Goal: Transaction & Acquisition: Purchase product/service

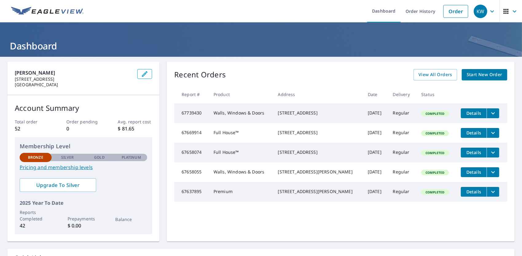
click at [493, 76] on span "Start New Order" at bounding box center [485, 75] width 36 height 8
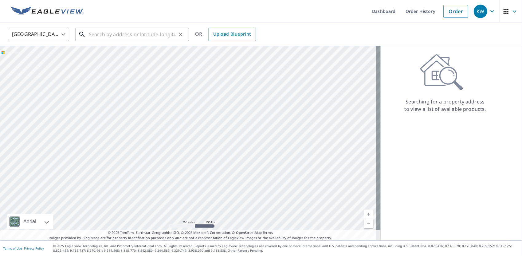
click at [152, 31] on input "text" at bounding box center [133, 34] width 88 height 17
paste input "[STREET_ADDRESS]"
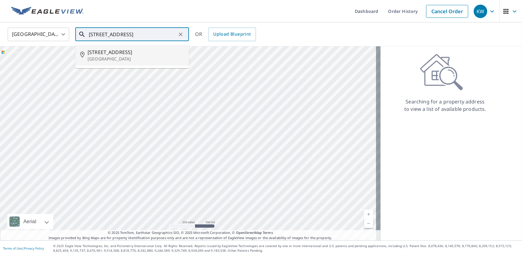
click at [136, 50] on span "[STREET_ADDRESS]" at bounding box center [136, 52] width 96 height 7
type input "[STREET_ADDRESS][PERSON_NAME]"
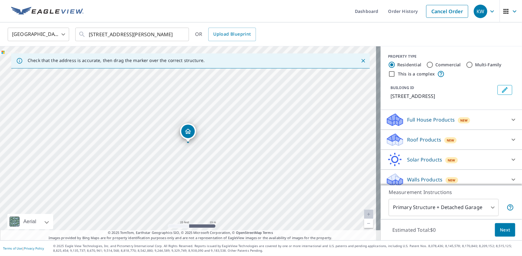
click at [424, 140] on p "Roof Products" at bounding box center [424, 139] width 34 height 7
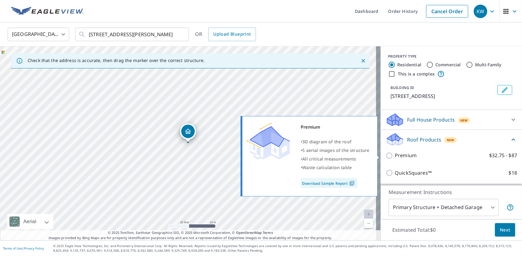
click at [409, 156] on p "Premium" at bounding box center [406, 156] width 22 height 8
click at [395, 156] on input "Premium $32.75 - $87" at bounding box center [389, 155] width 9 height 7
checkbox input "true"
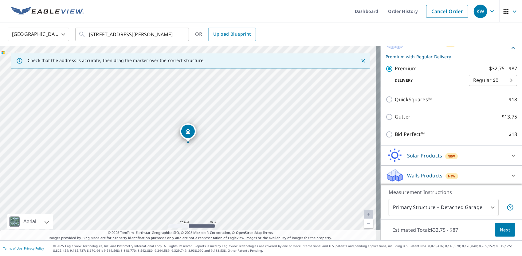
scroll to position [96, 0]
click at [500, 235] on button "Next" at bounding box center [505, 230] width 20 height 14
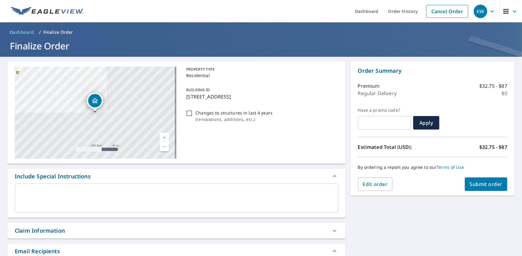
click at [471, 183] on span "Submit order" at bounding box center [486, 184] width 33 height 7
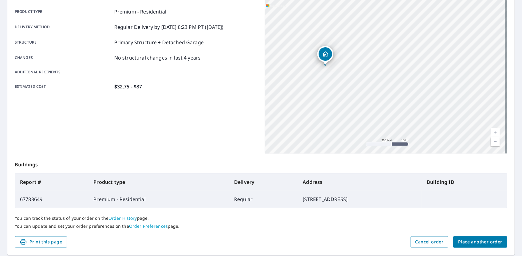
scroll to position [105, 0]
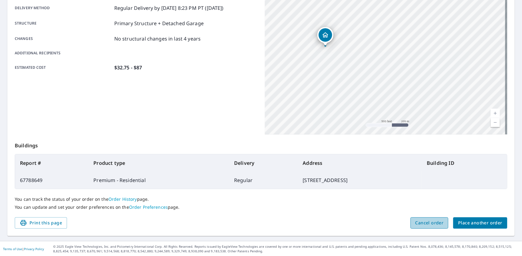
click at [419, 220] on span "Cancel order" at bounding box center [429, 223] width 28 height 8
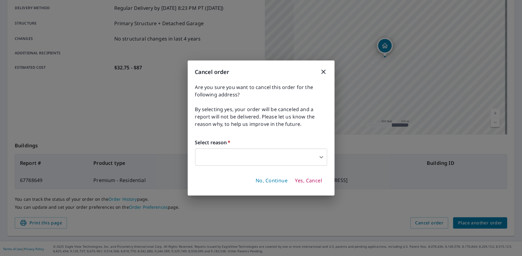
click at [303, 167] on div "Cancel order Are you sure you want to cancel this order for the following addre…" at bounding box center [261, 128] width 147 height 135
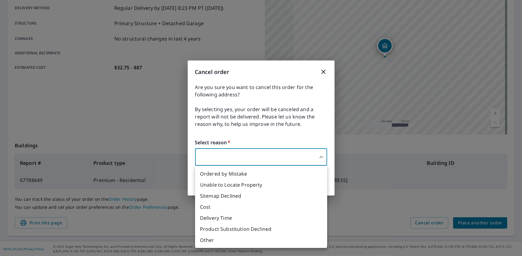
click at [302, 158] on body "KW KW Dashboard Order History Order KW Order Submitted Order details Product ty…" at bounding box center [261, 128] width 522 height 256
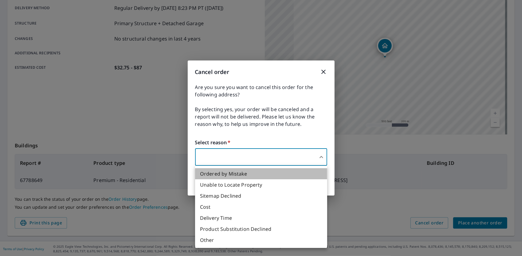
click at [280, 176] on li "Ordered by Mistake" at bounding box center [261, 173] width 132 height 11
type input "30"
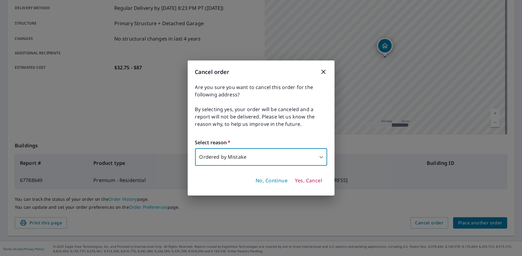
click at [302, 178] on span "Yes, Cancel" at bounding box center [308, 181] width 27 height 7
